Goal: Complete application form

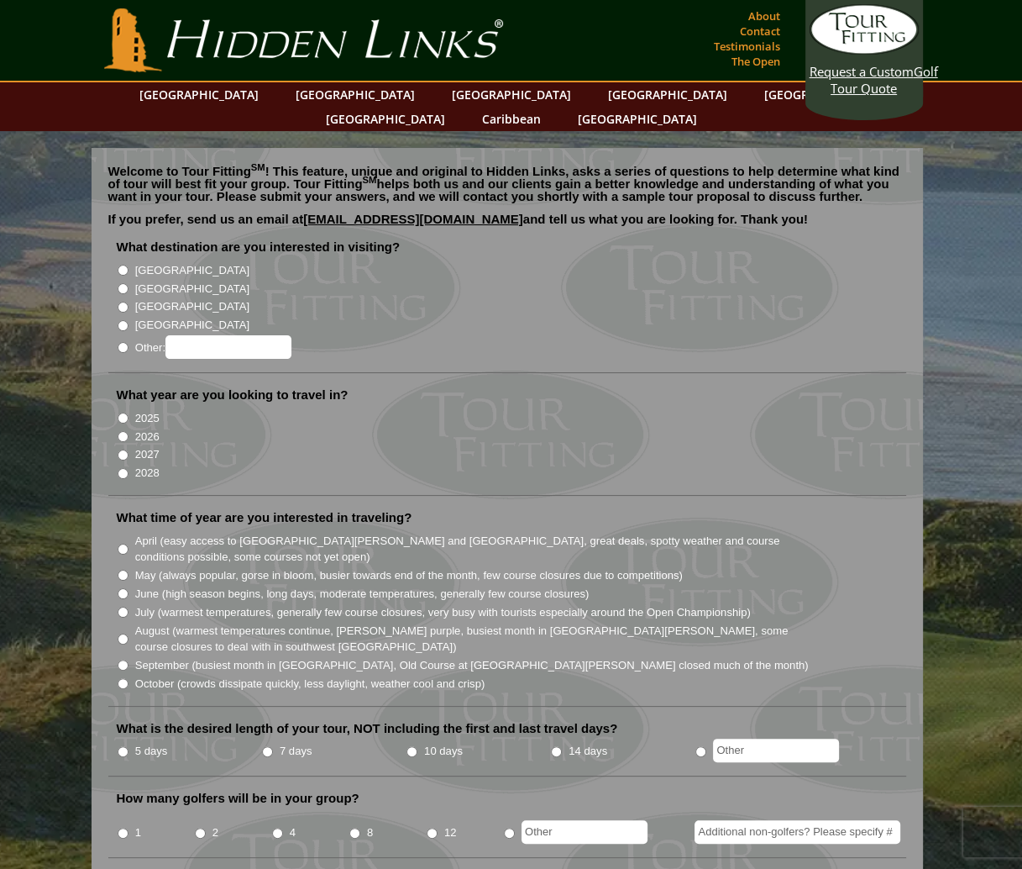
click at [150, 281] on label "[GEOGRAPHIC_DATA]" at bounding box center [192, 289] width 114 height 17
click at [129, 283] on input "[GEOGRAPHIC_DATA]" at bounding box center [123, 288] width 11 height 11
radio input "true"
click at [149, 428] on label "2026" at bounding box center [147, 436] width 24 height 17
click at [129, 431] on input "2026" at bounding box center [123, 436] width 11 height 11
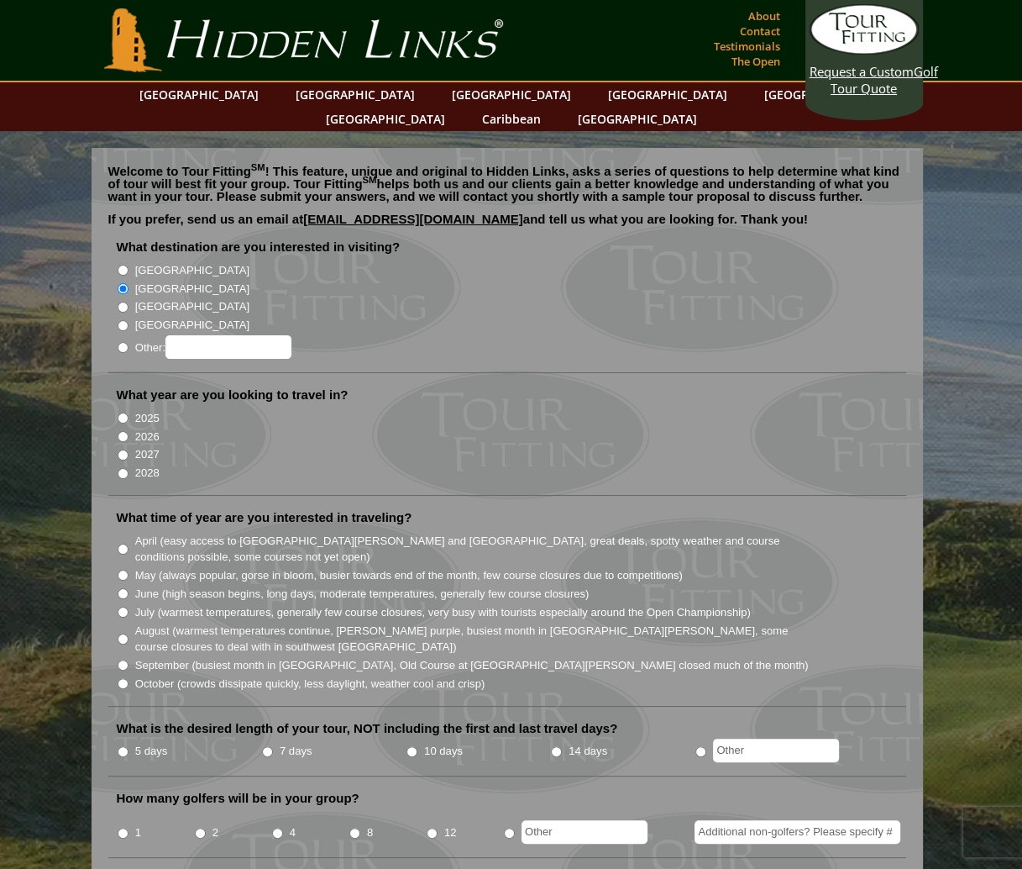
radio input "true"
click at [206, 567] on label "May (always popular, gorse in bloom, busier towards end of the month, few cours…" at bounding box center [409, 575] width 548 height 17
click at [129, 570] on input "May (always popular, gorse in bloom, busier towards end of the month, few cours…" at bounding box center [123, 575] width 11 height 11
radio input "true"
click at [157, 743] on label "5 days" at bounding box center [151, 751] width 33 height 17
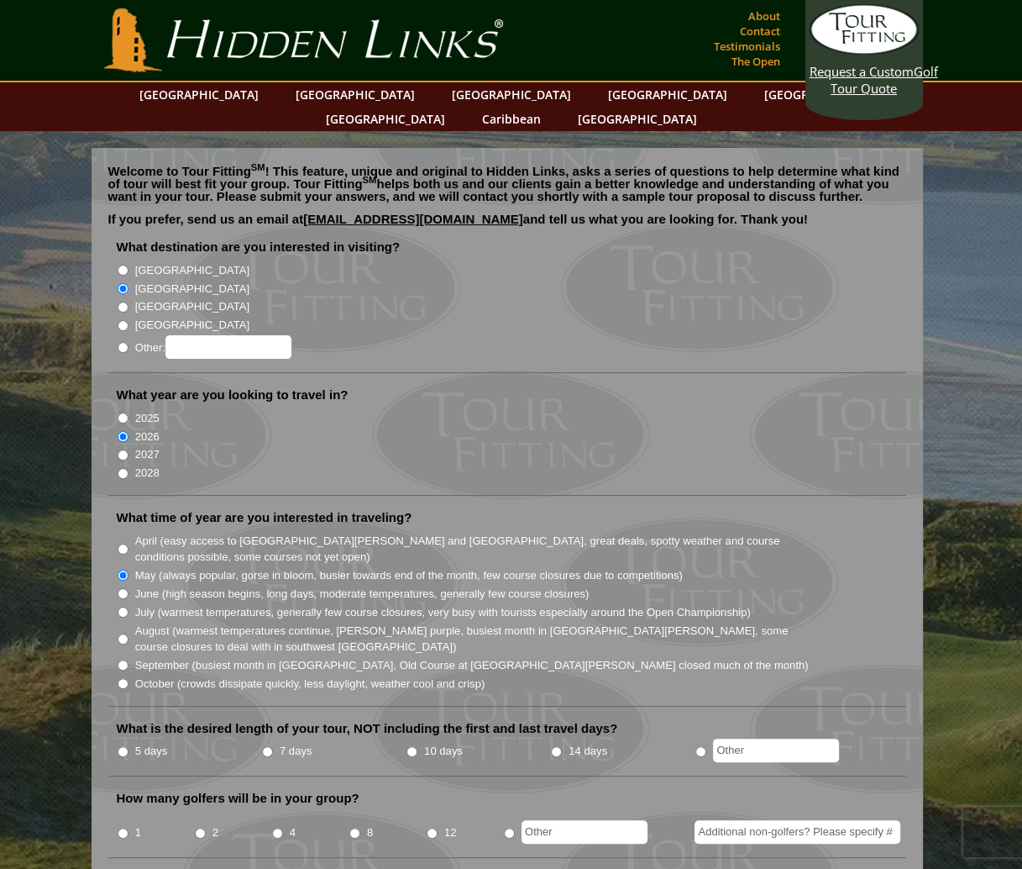
click at [129, 746] on input "5 days" at bounding box center [123, 751] width 11 height 11
radio input "true"
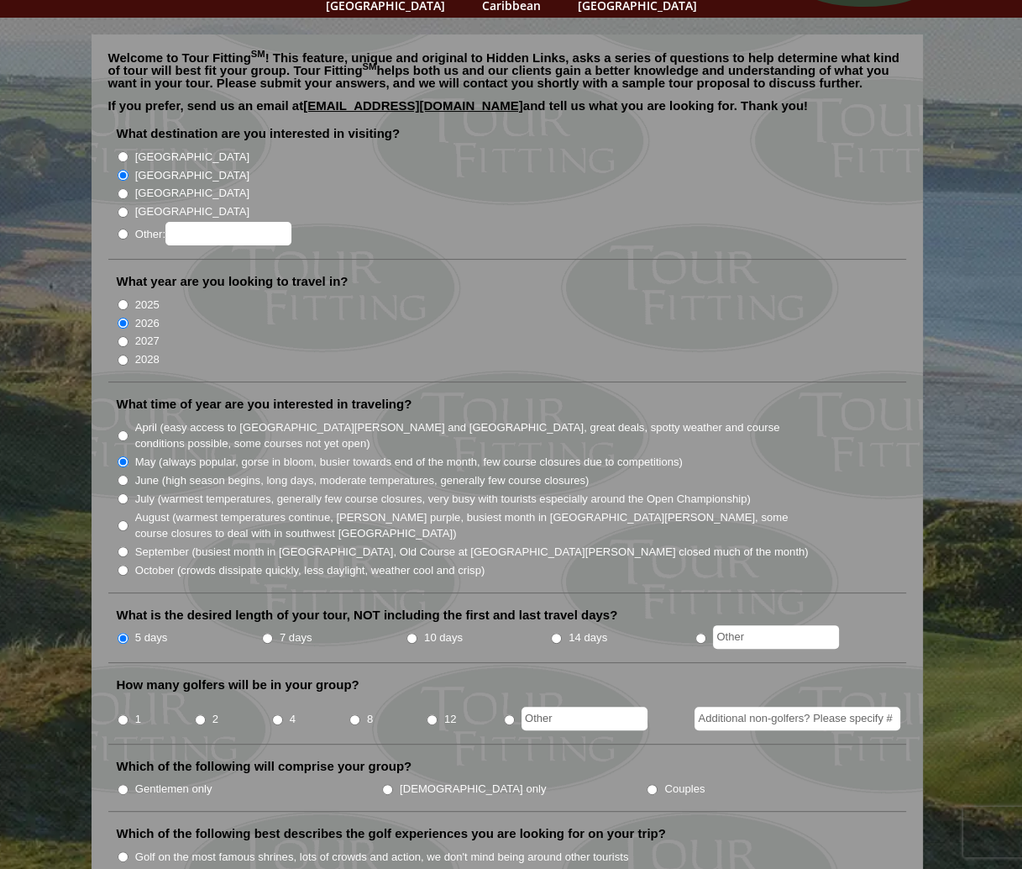
scroll to position [168, 0]
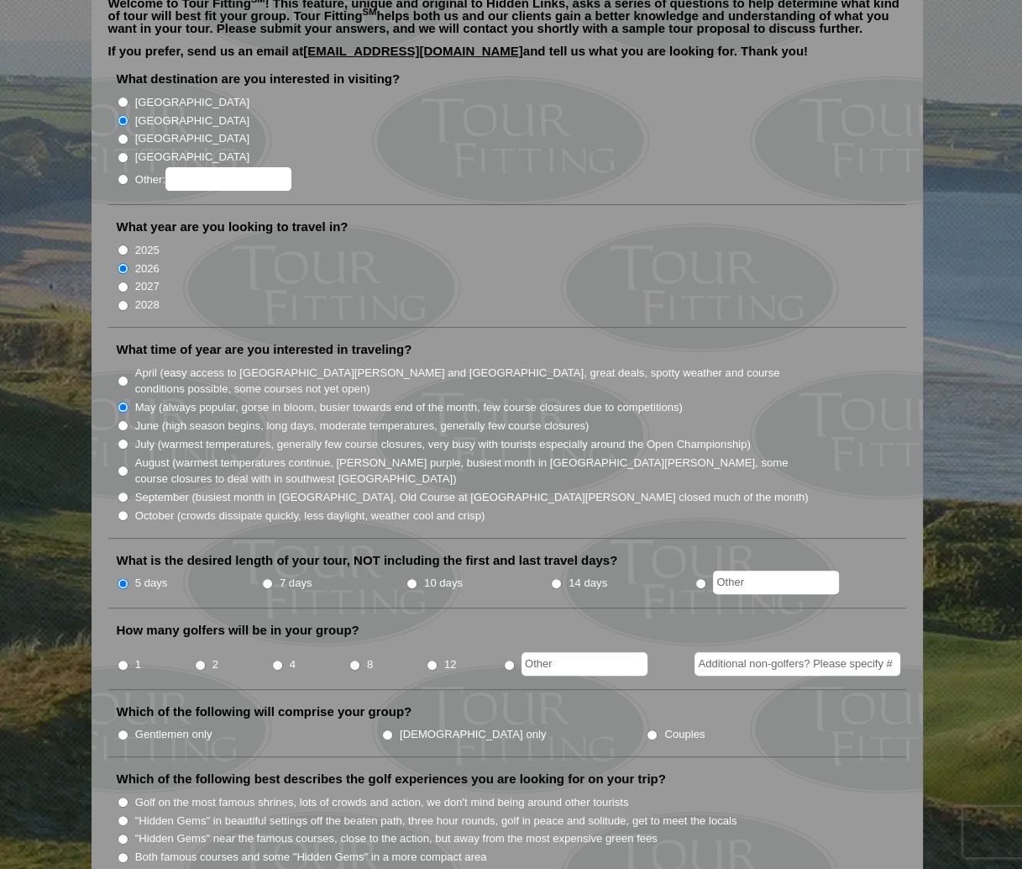
click at [204, 659] on input "2" at bounding box center [200, 664] width 11 height 11
radio input "true"
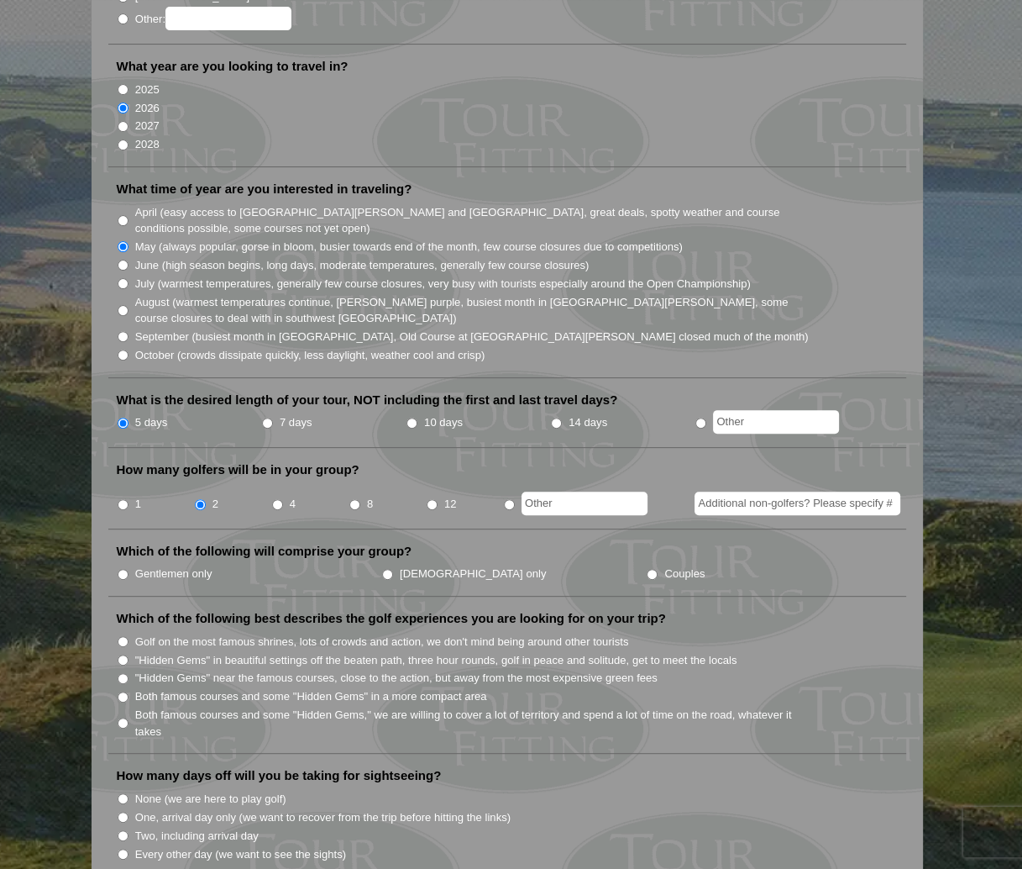
scroll to position [336, 0]
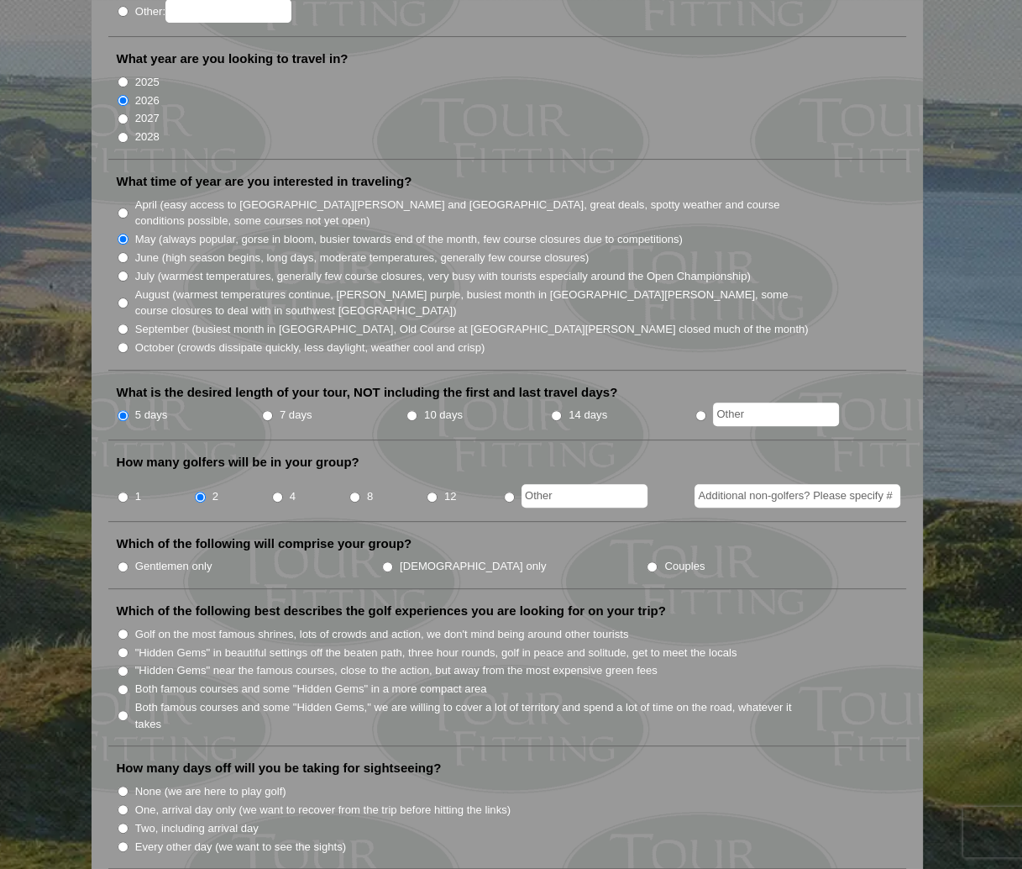
click at [647, 561] on input "Couples" at bounding box center [652, 566] width 11 height 11
radio input "true"
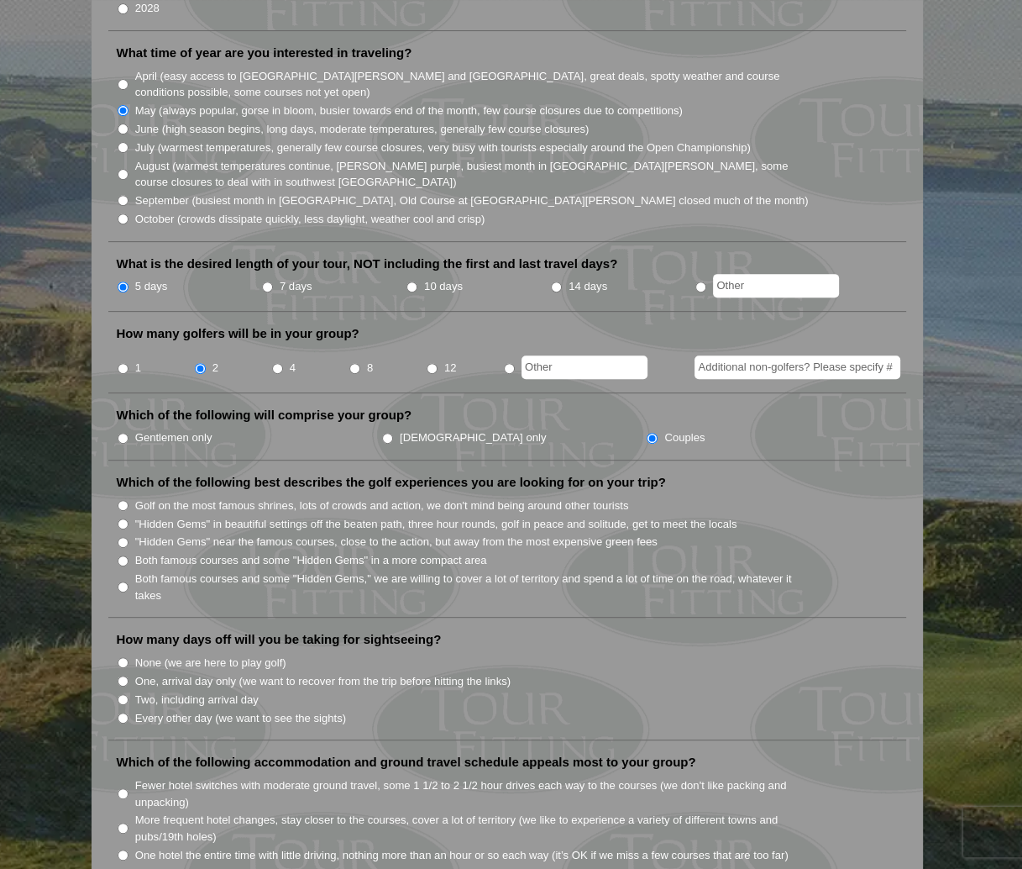
scroll to position [504, 0]
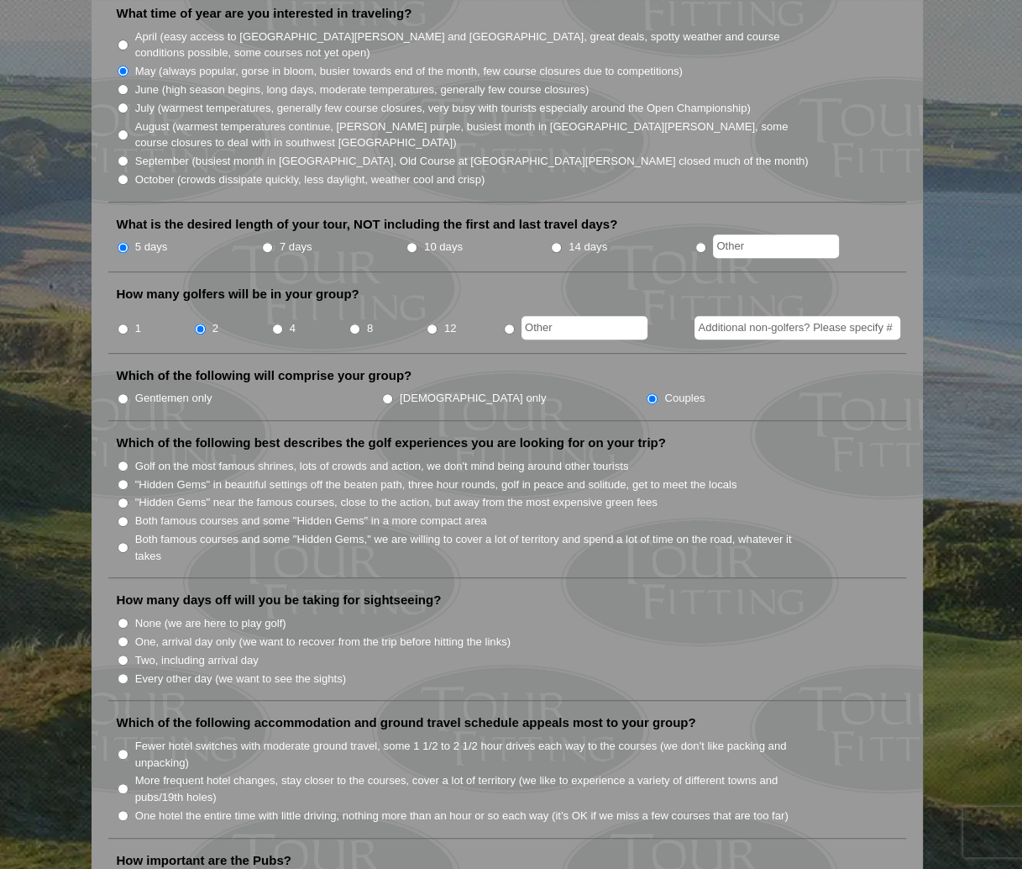
click at [122, 460] on input "Golf on the most famous shrines, lots of crowds and action, we don't mind being…" at bounding box center [123, 465] width 11 height 11
radio input "true"
click at [121, 654] on input "Two, including arrival day" at bounding box center [123, 659] width 11 height 11
radio input "true"
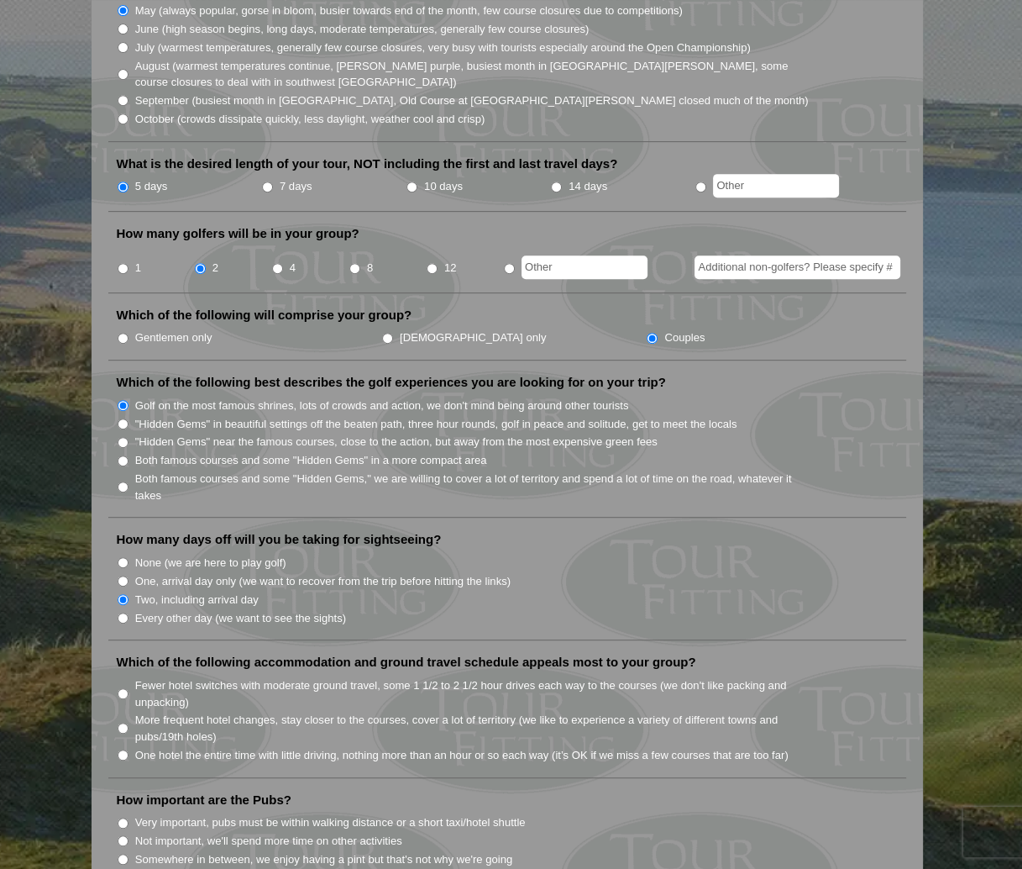
scroll to position [756, 0]
